Goal: Navigation & Orientation: Understand site structure

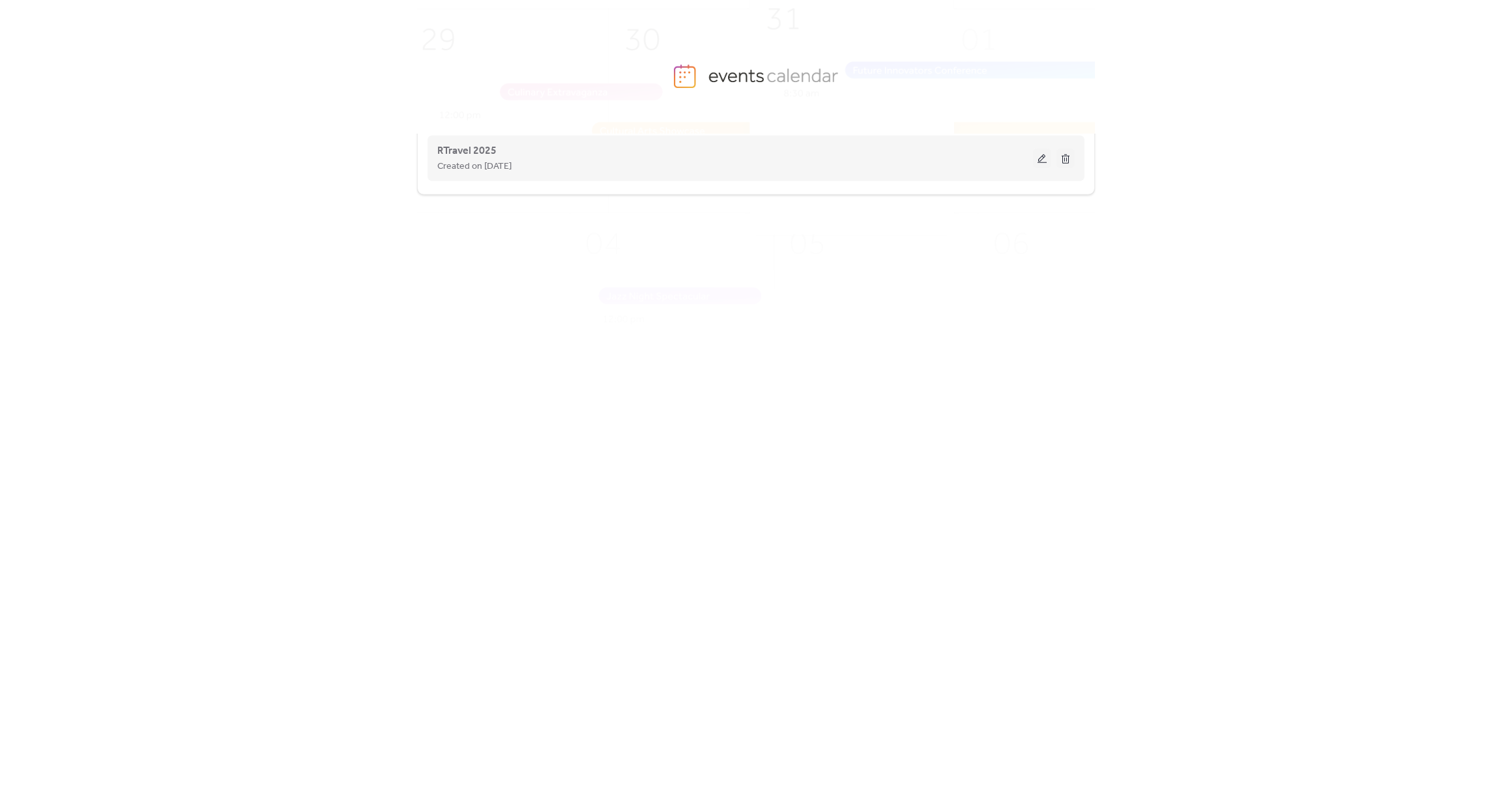
click at [1038, 156] on button at bounding box center [1042, 158] width 18 height 19
click at [567, 174] on div "RTravel 2025 Created on [DATE]" at bounding box center [756, 158] width 638 height 52
click at [652, 162] on div "Created on [DATE]" at bounding box center [735, 167] width 596 height 16
click at [1039, 156] on button at bounding box center [1042, 158] width 18 height 19
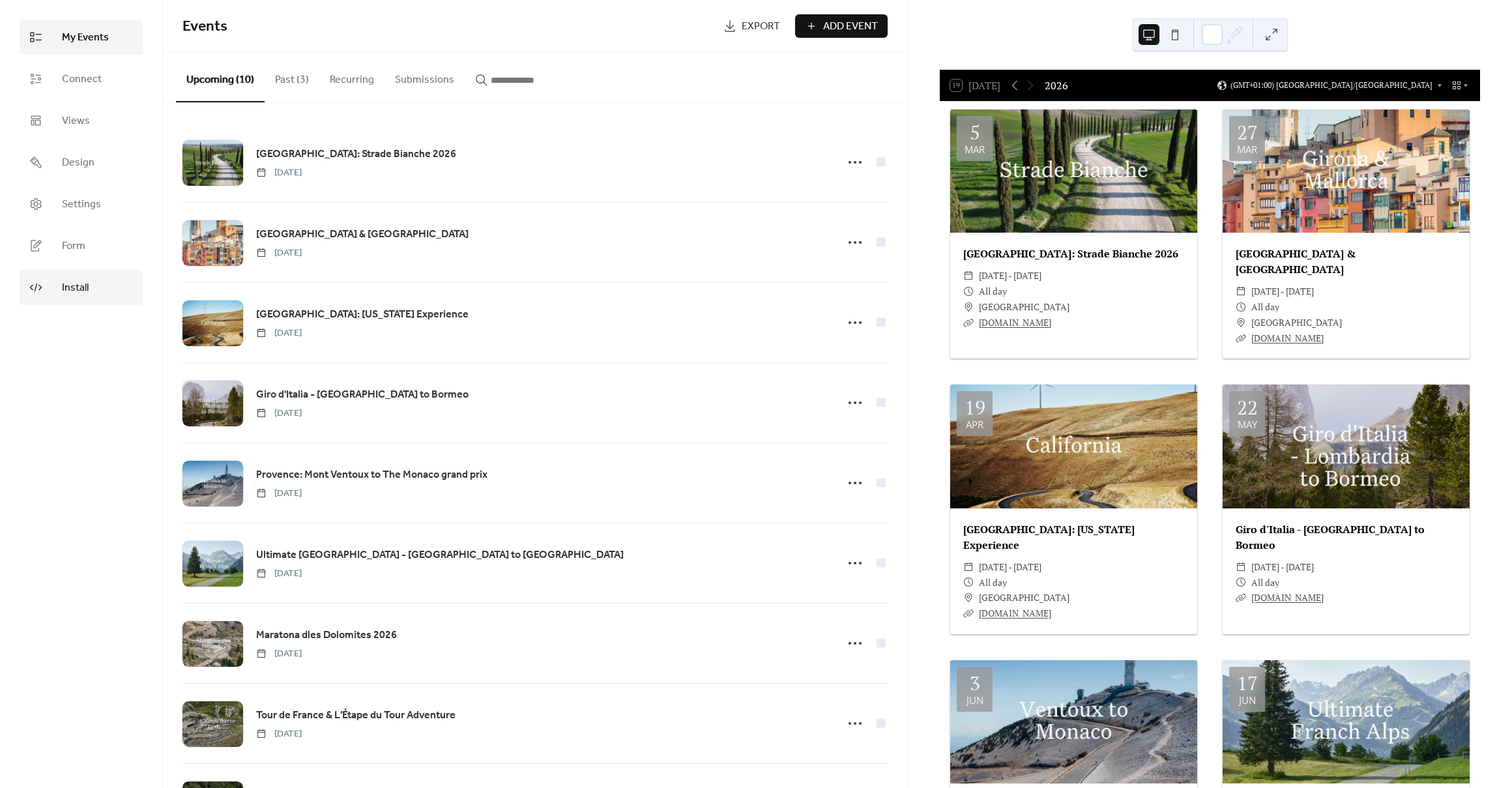
click at [78, 295] on span "Install" at bounding box center [75, 288] width 27 height 16
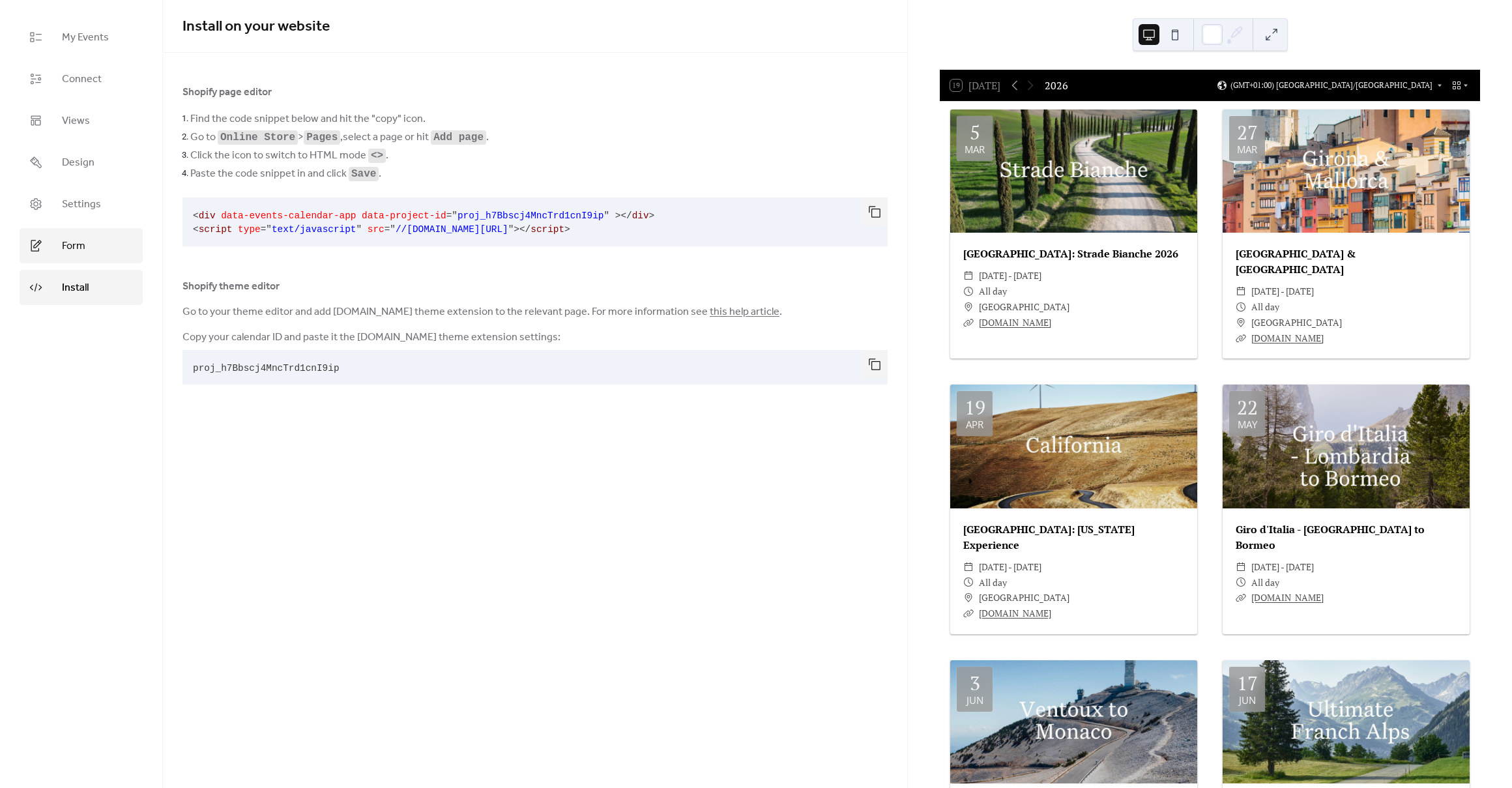
click at [95, 242] on link "Form" at bounding box center [81, 246] width 123 height 35
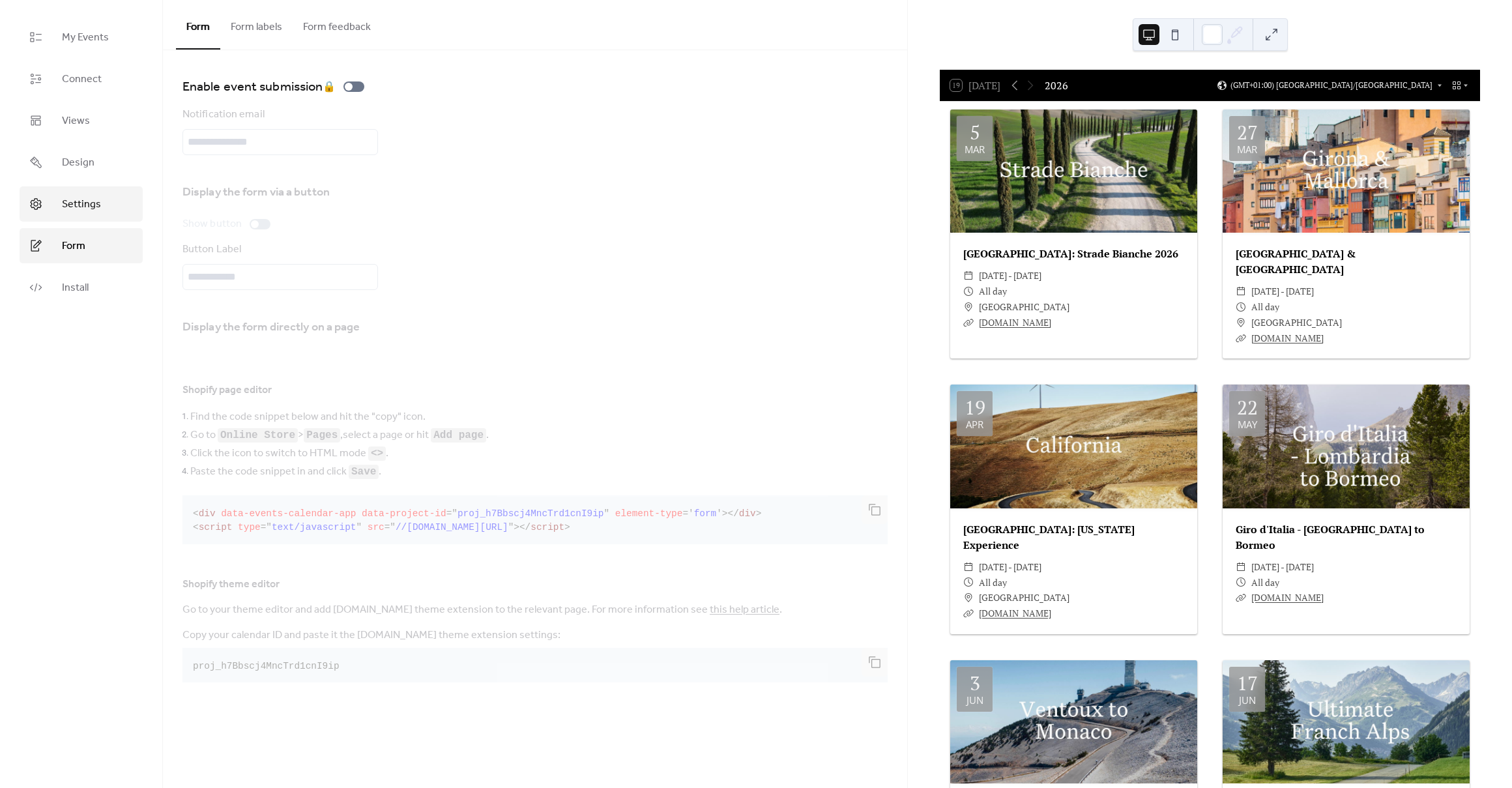
click at [95, 202] on span "Settings" at bounding box center [81, 205] width 39 height 16
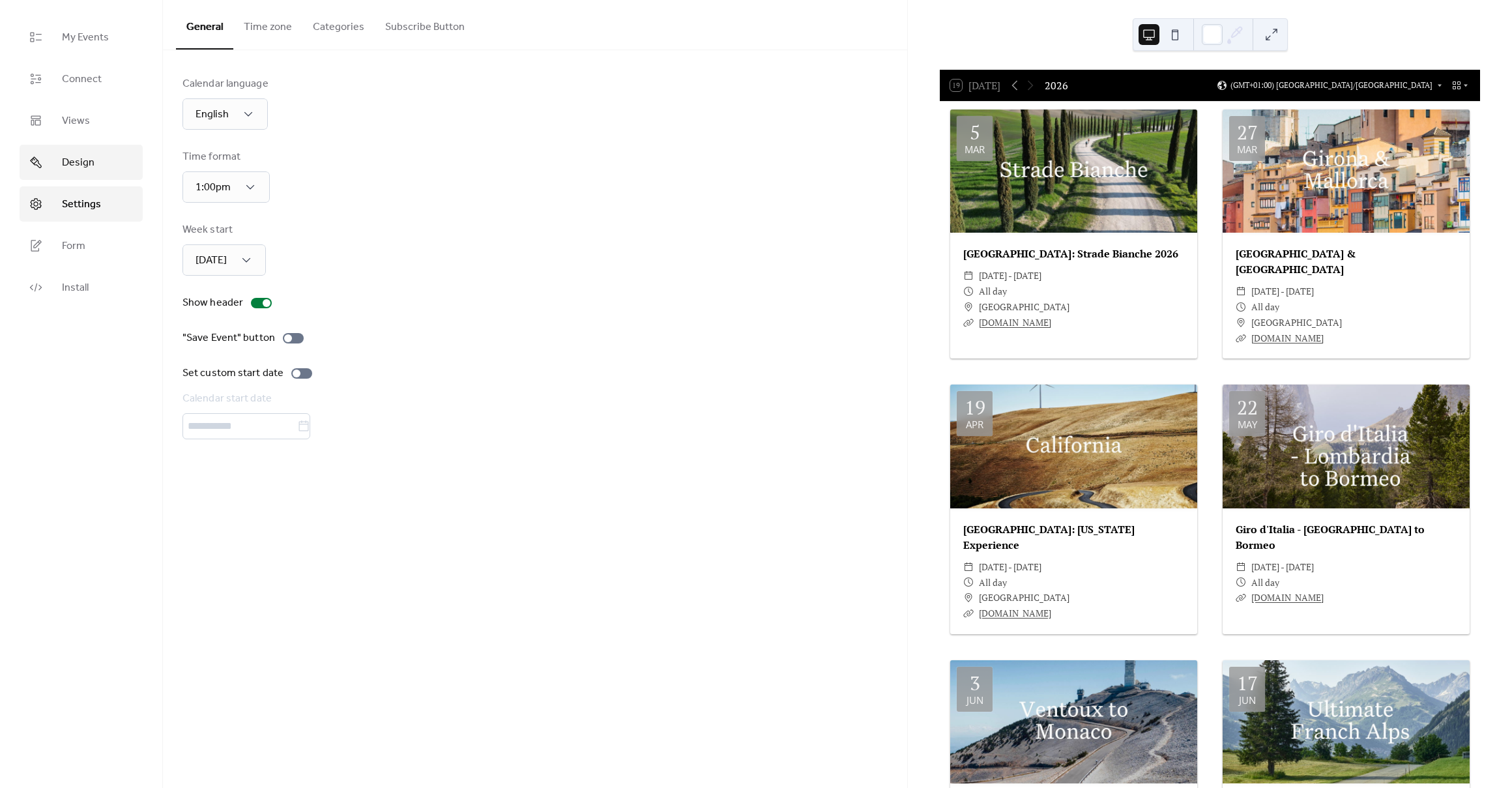
click at [90, 164] on span "Design" at bounding box center [78, 163] width 32 height 16
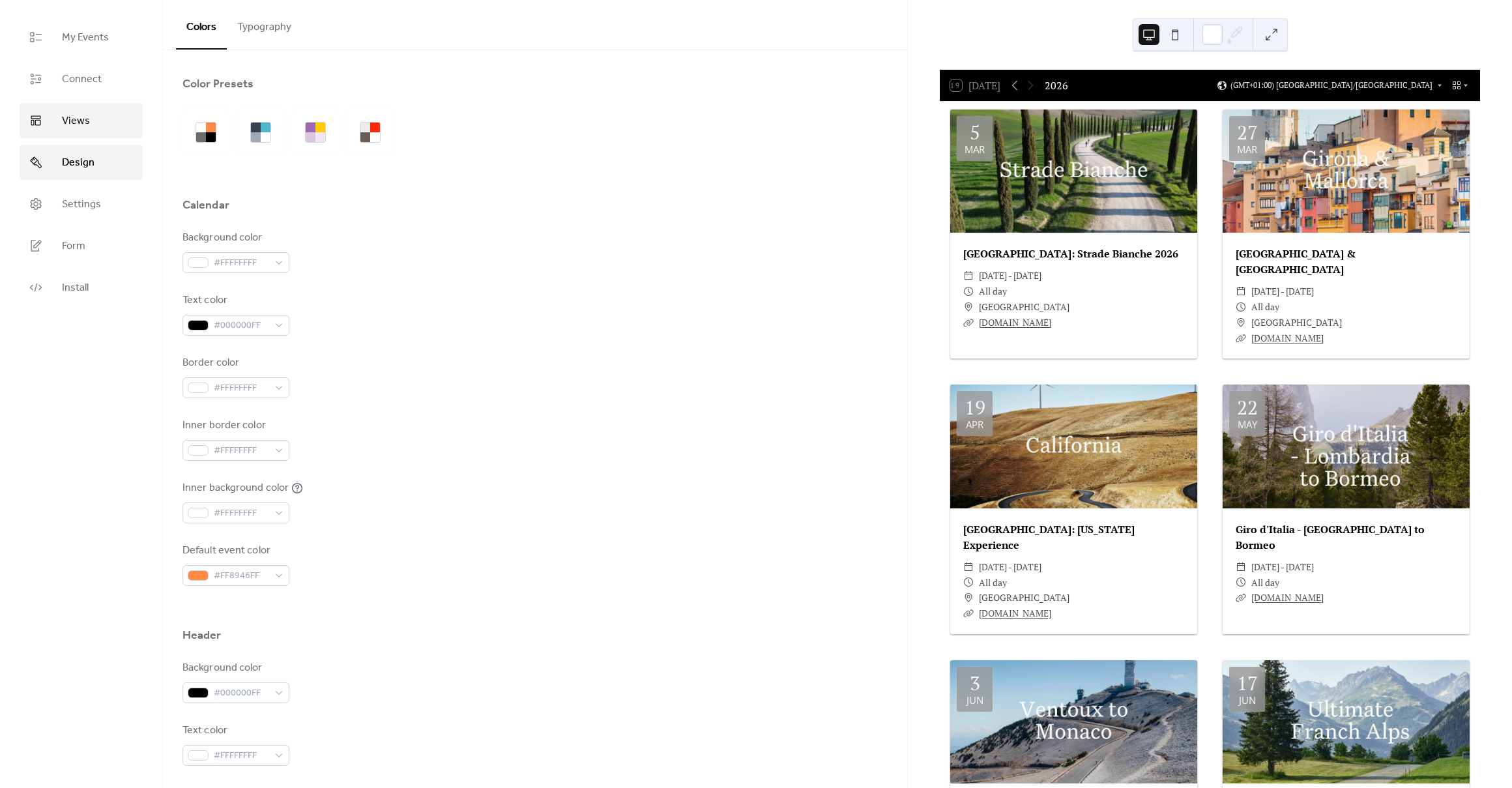
click at [91, 130] on link "Views" at bounding box center [81, 120] width 123 height 35
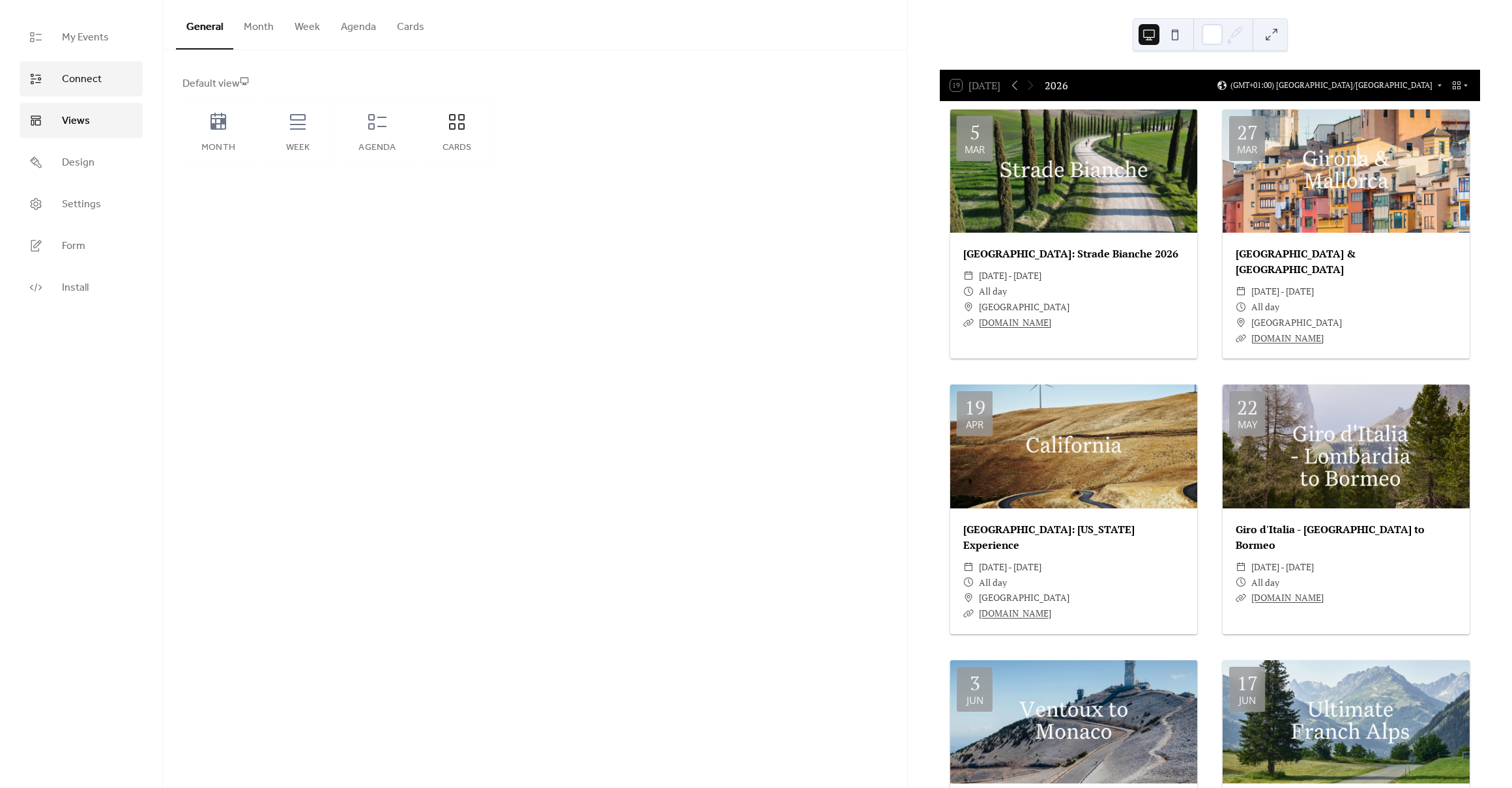
click at [88, 93] on link "Connect" at bounding box center [81, 78] width 123 height 35
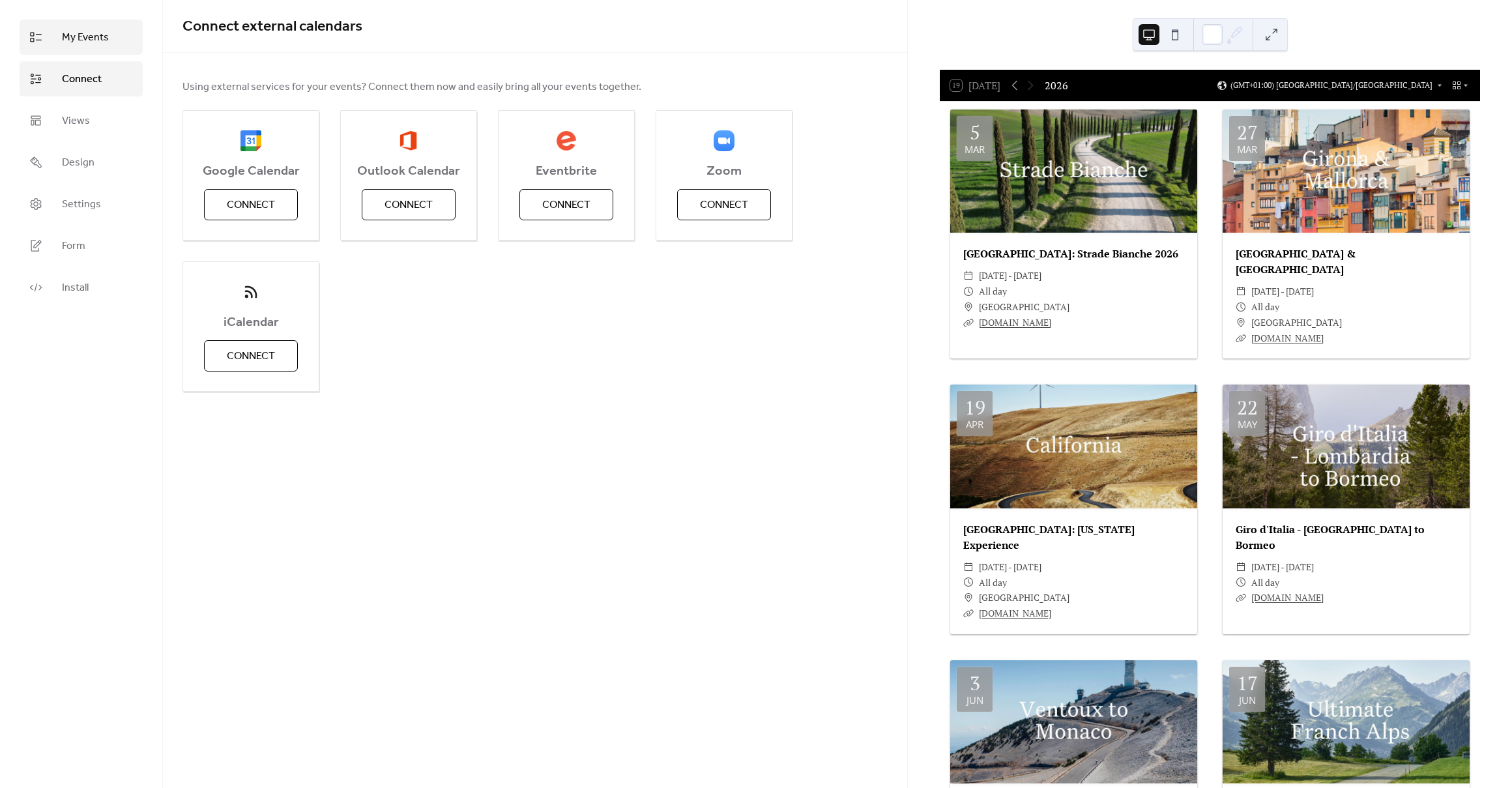
click at [90, 47] on link "My Events" at bounding box center [81, 37] width 123 height 35
